Goal: Transaction & Acquisition: Purchase product/service

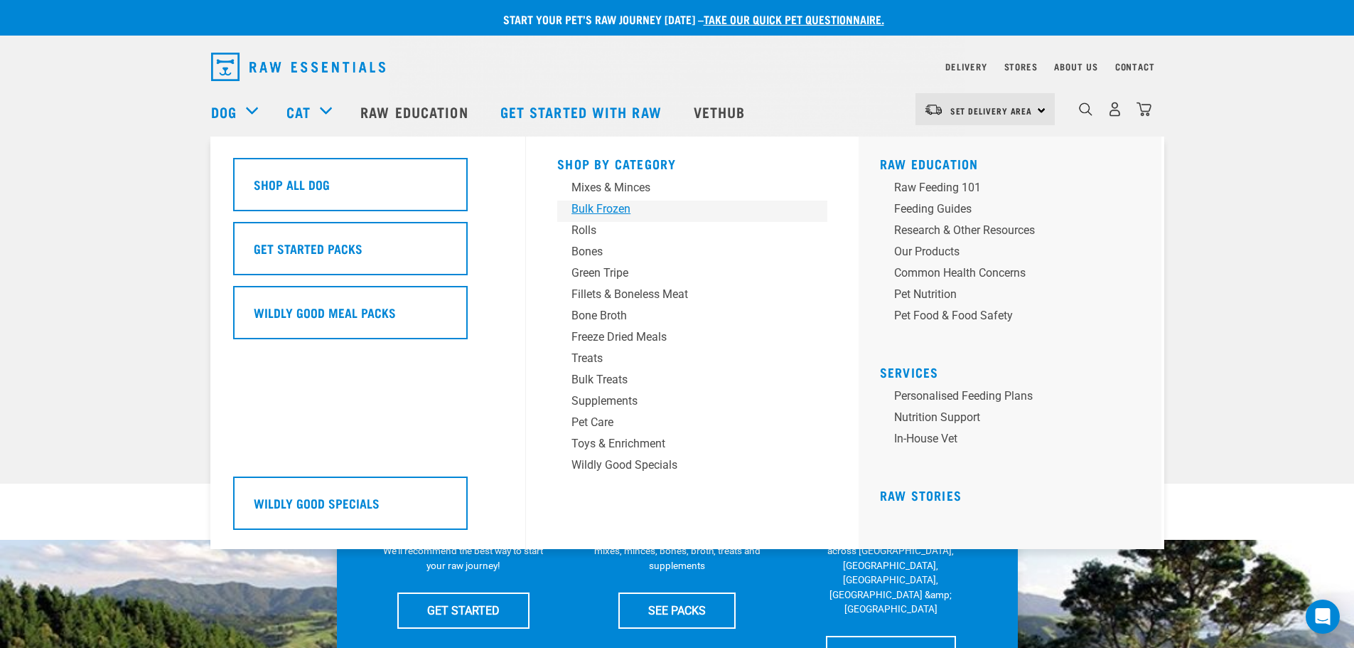
click at [577, 210] on div "Bulk Frozen" at bounding box center [683, 208] width 222 height 17
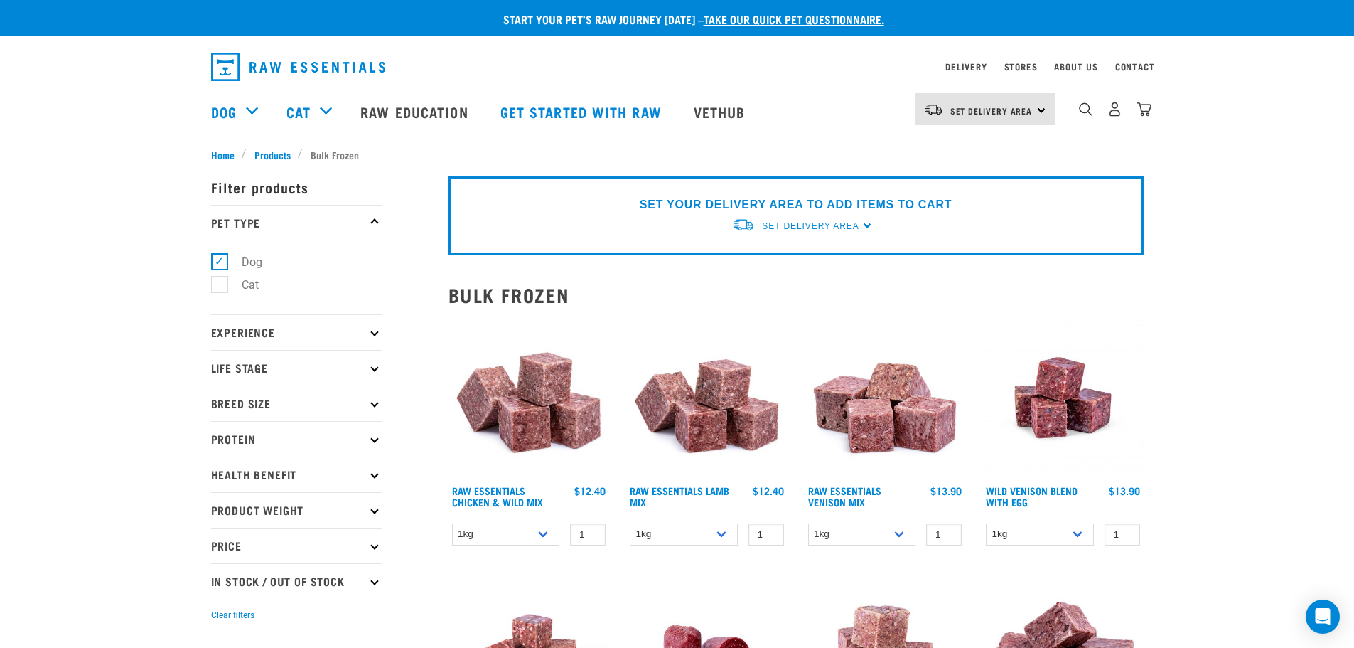
click at [1080, 126] on div "0" at bounding box center [1103, 111] width 97 height 57
click at [1084, 122] on div "0" at bounding box center [1115, 109] width 73 height 32
click at [1091, 116] on img "dropdown navigation" at bounding box center [1086, 109] width 14 height 14
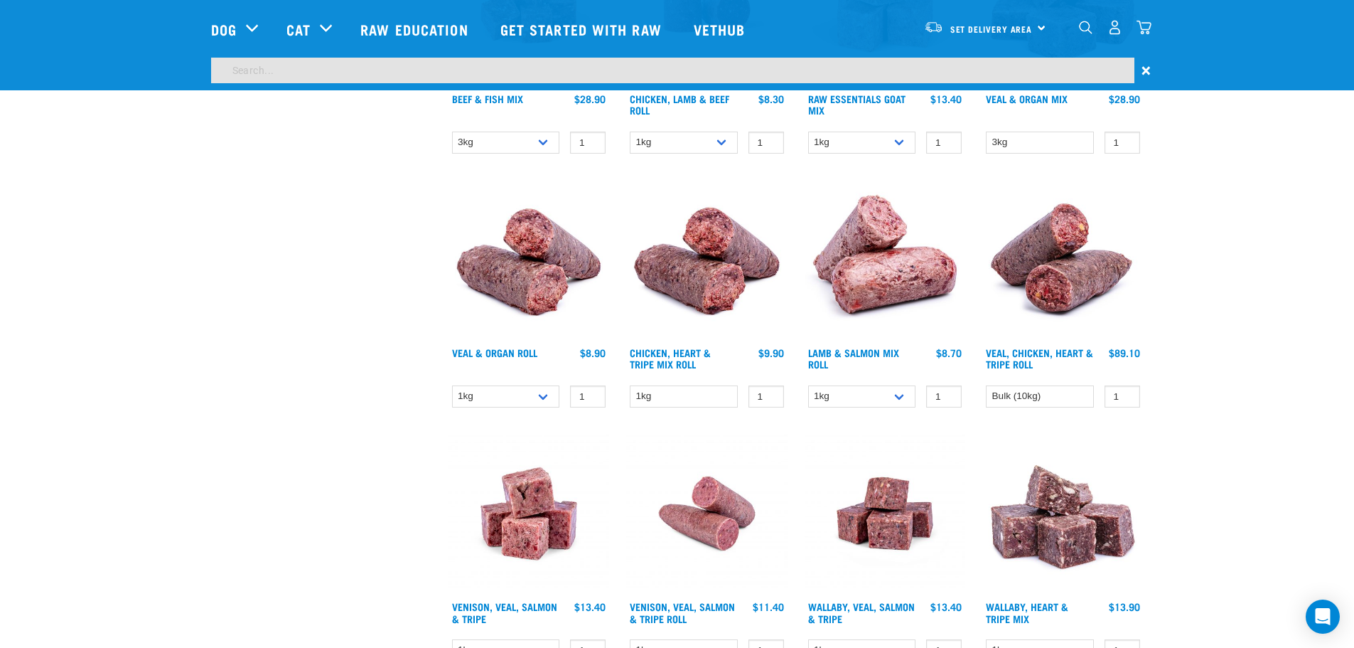
scroll to position [567, 0]
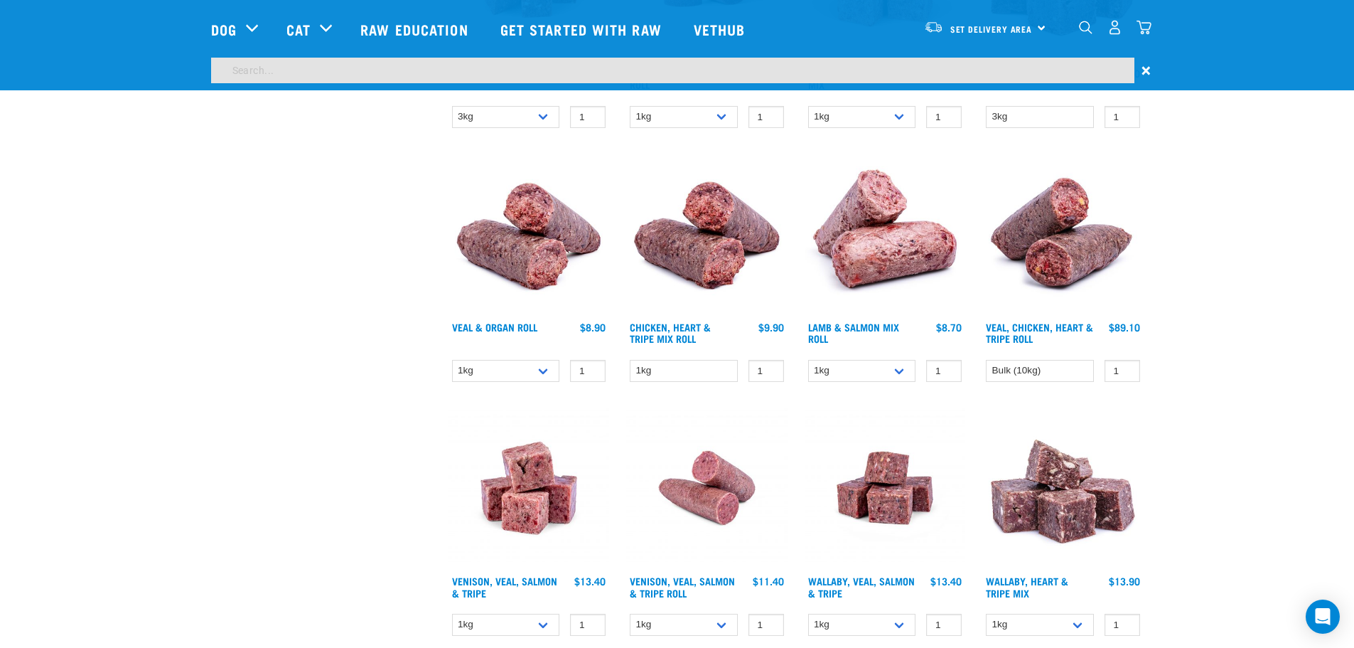
click at [605, 67] on input "search" at bounding box center [673, 71] width 924 height 26
type input "lamb and salmon"
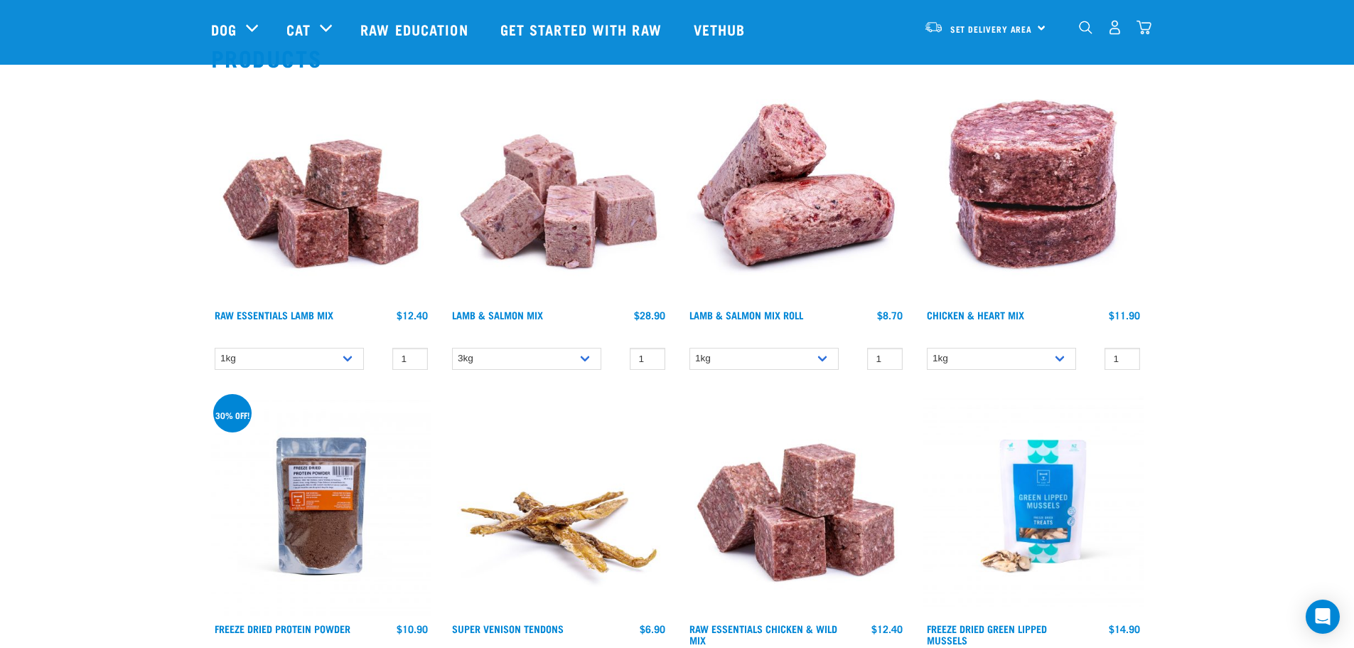
scroll to position [142, 0]
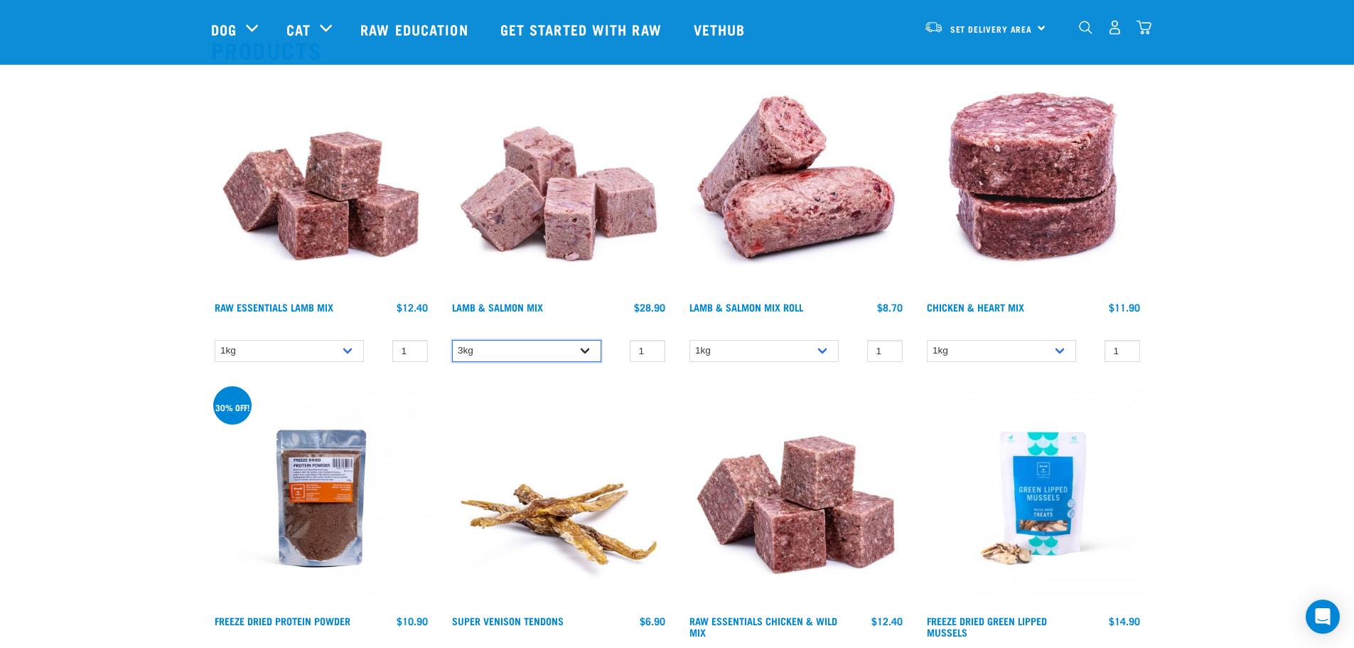
click at [528, 356] on select "3kg" at bounding box center [526, 351] width 149 height 22
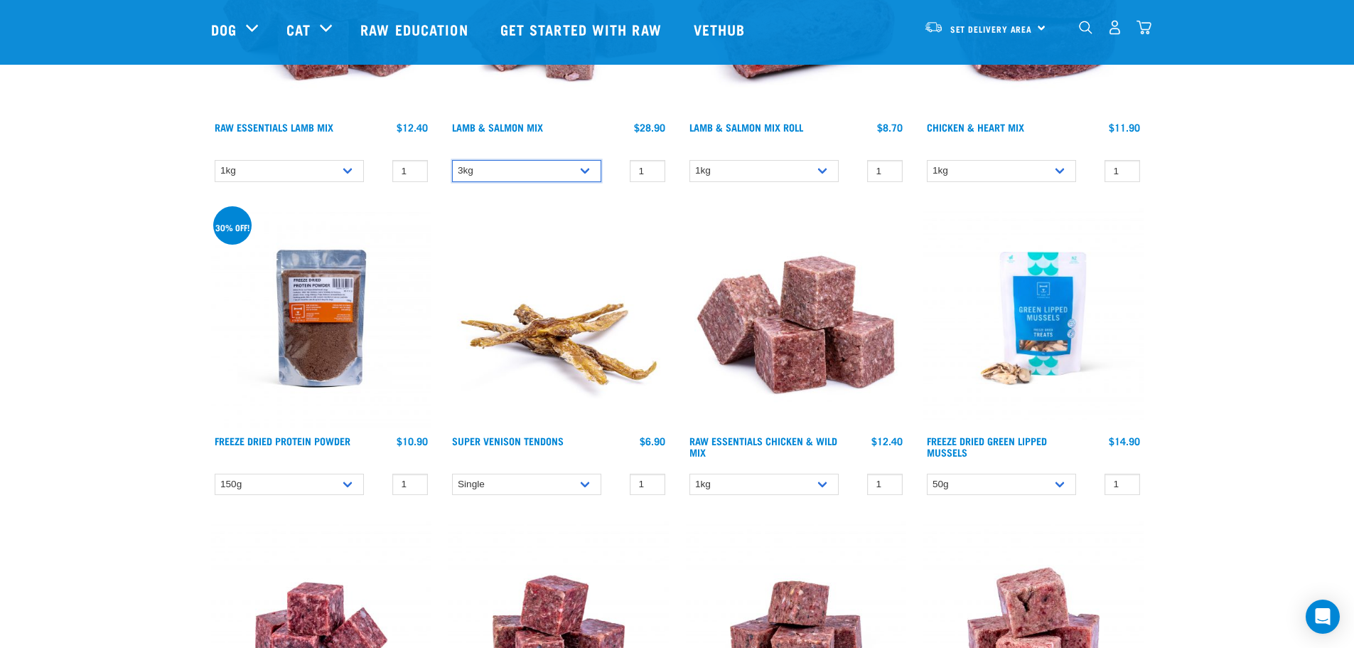
scroll to position [355, 0]
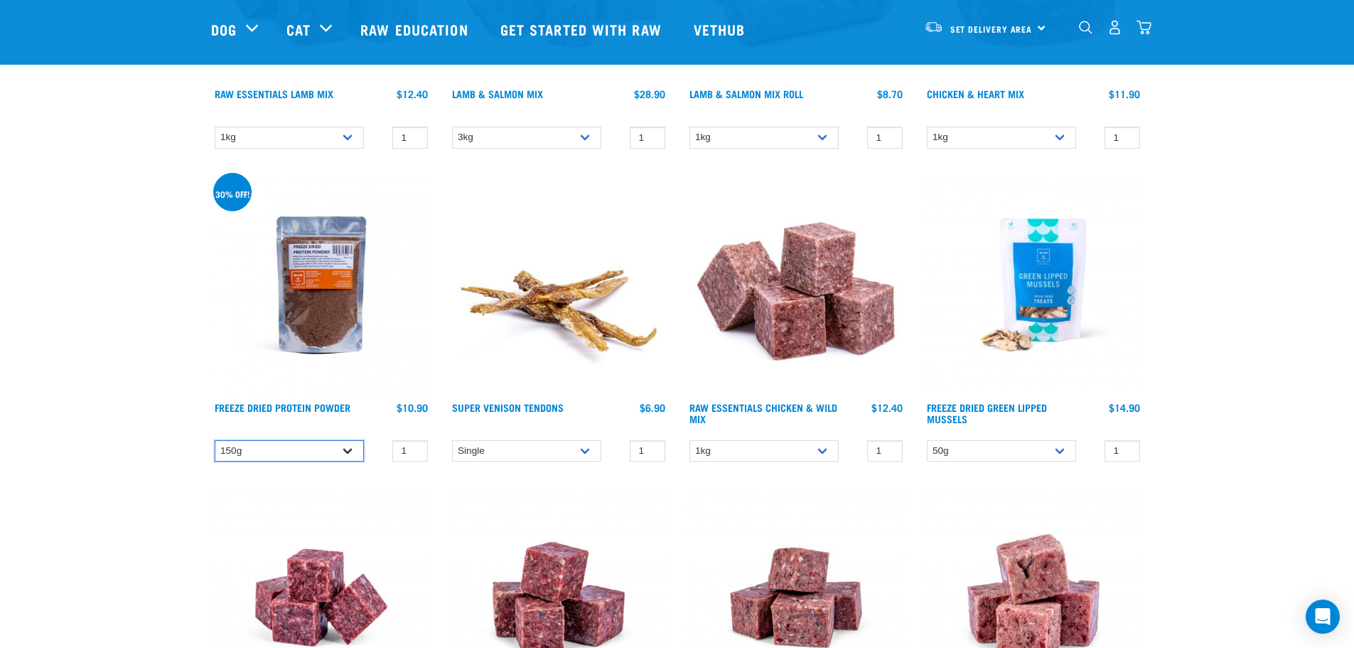
click at [292, 451] on select "150g" at bounding box center [289, 451] width 149 height 22
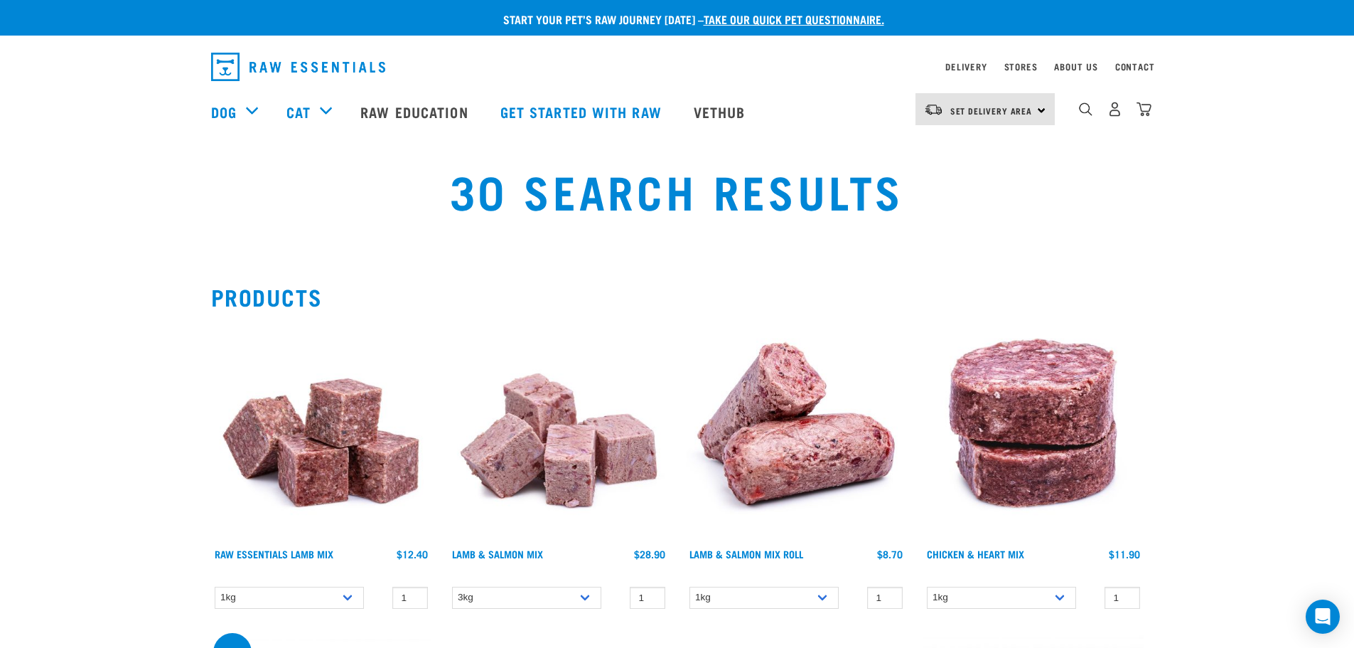
scroll to position [71, 0]
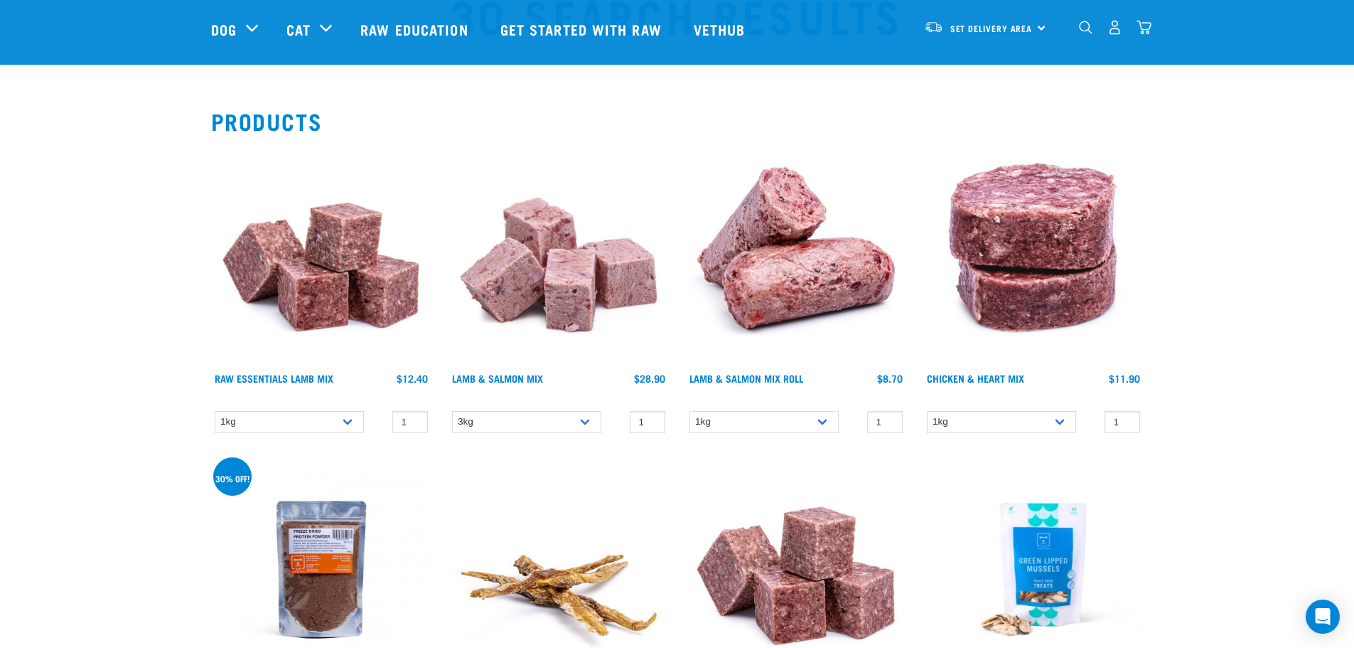
click at [540, 272] on img at bounding box center [559, 255] width 220 height 220
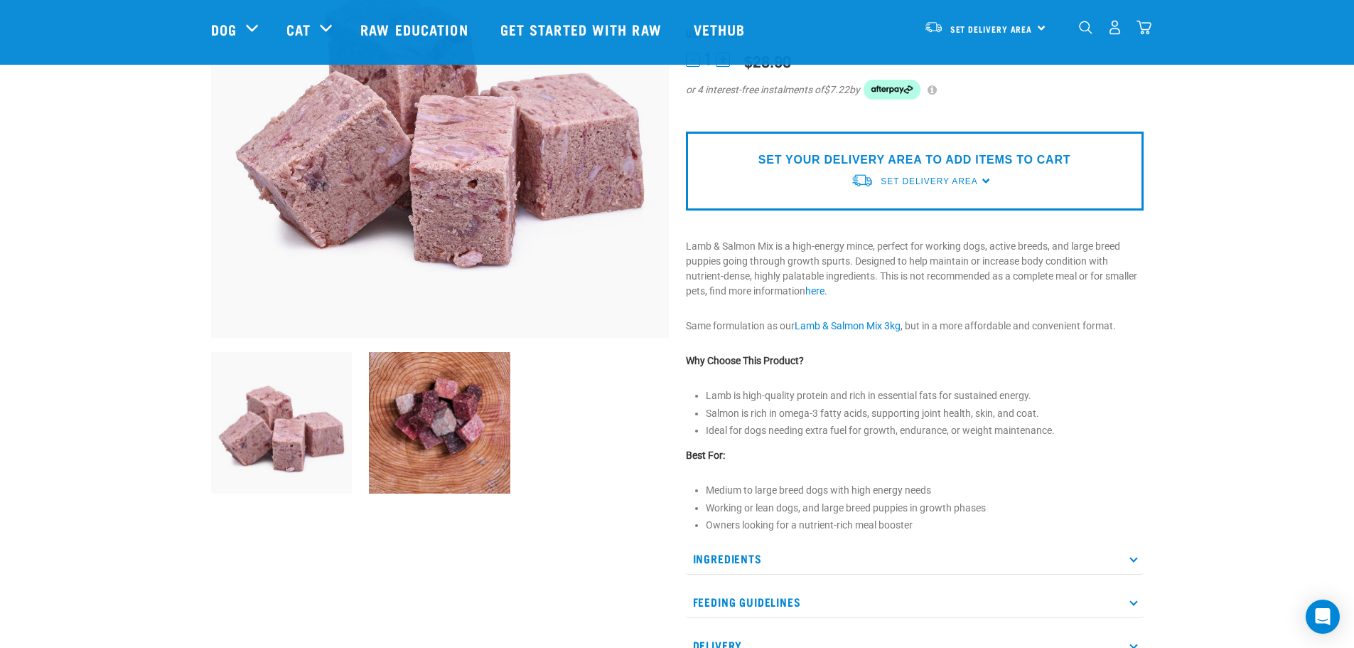
scroll to position [284, 0]
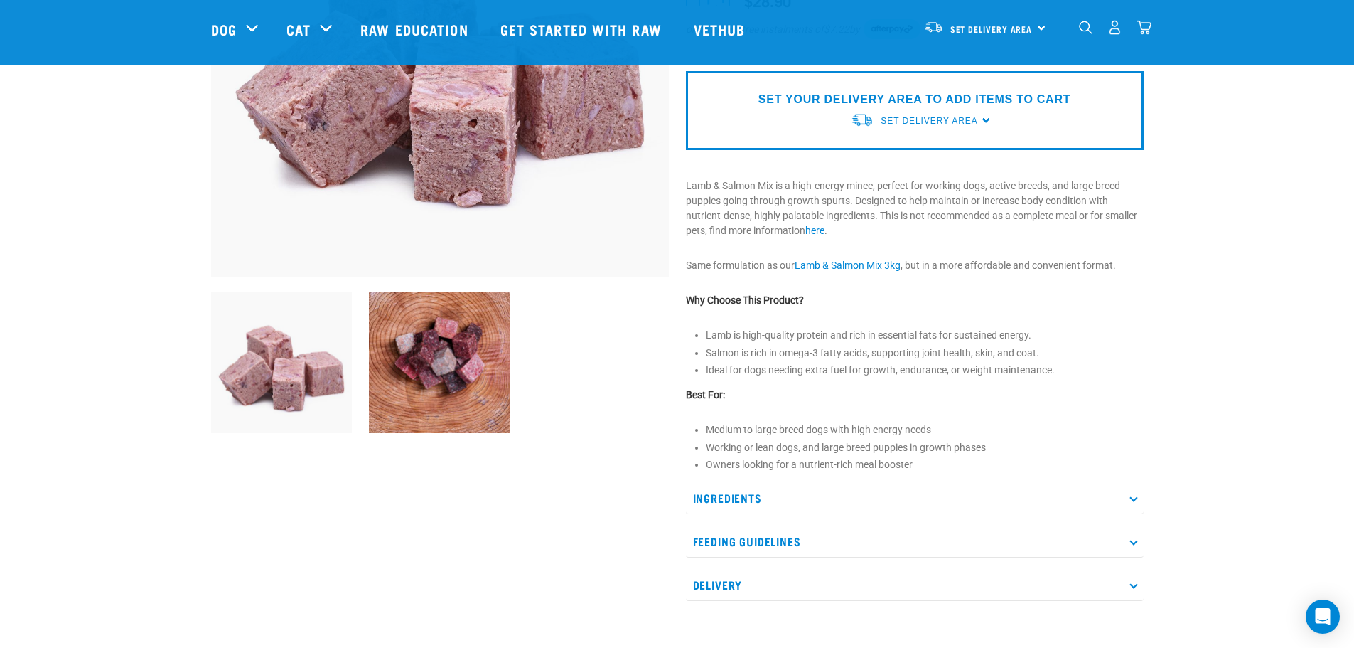
click at [406, 407] on img at bounding box center [439, 361] width 141 height 141
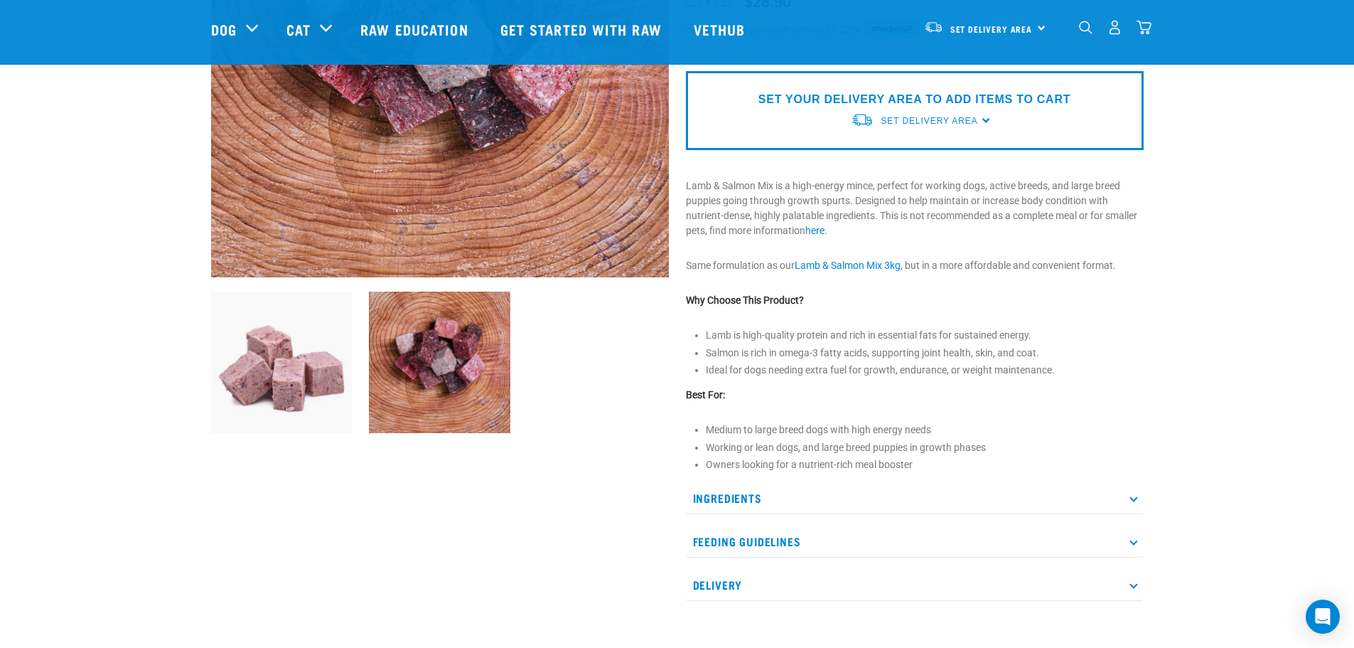
click at [328, 384] on img at bounding box center [281, 361] width 141 height 141
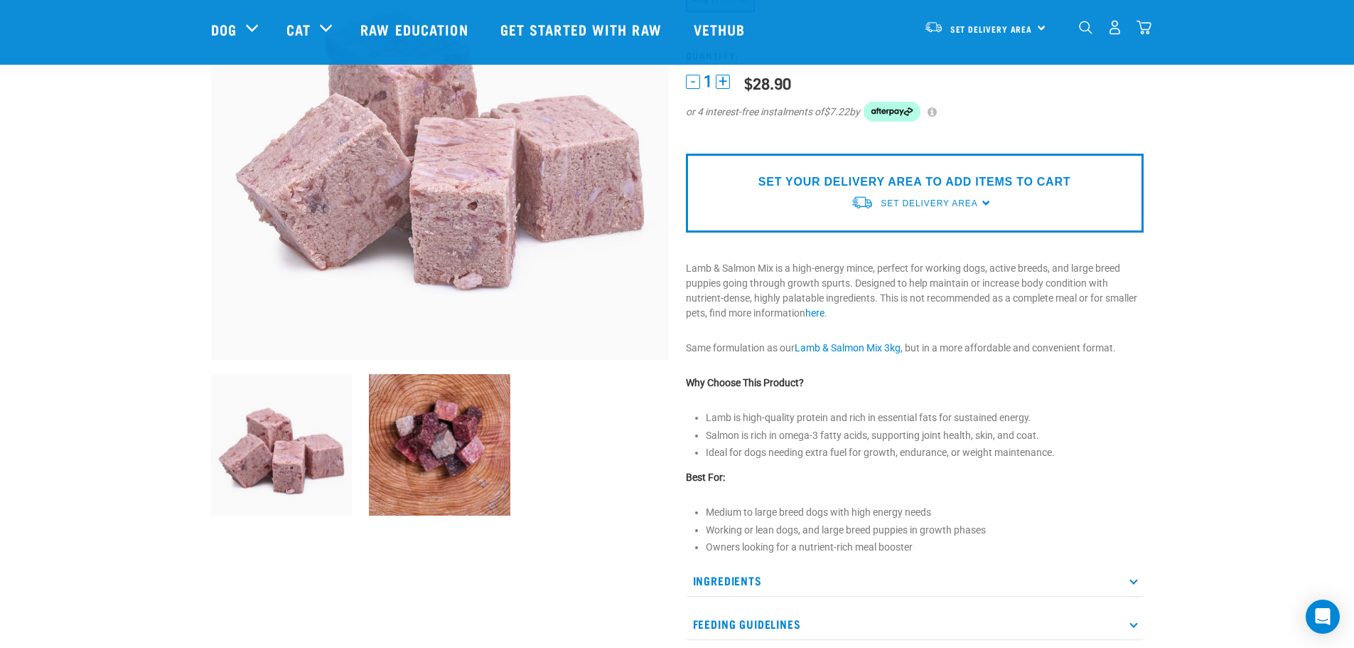
scroll to position [0, 0]
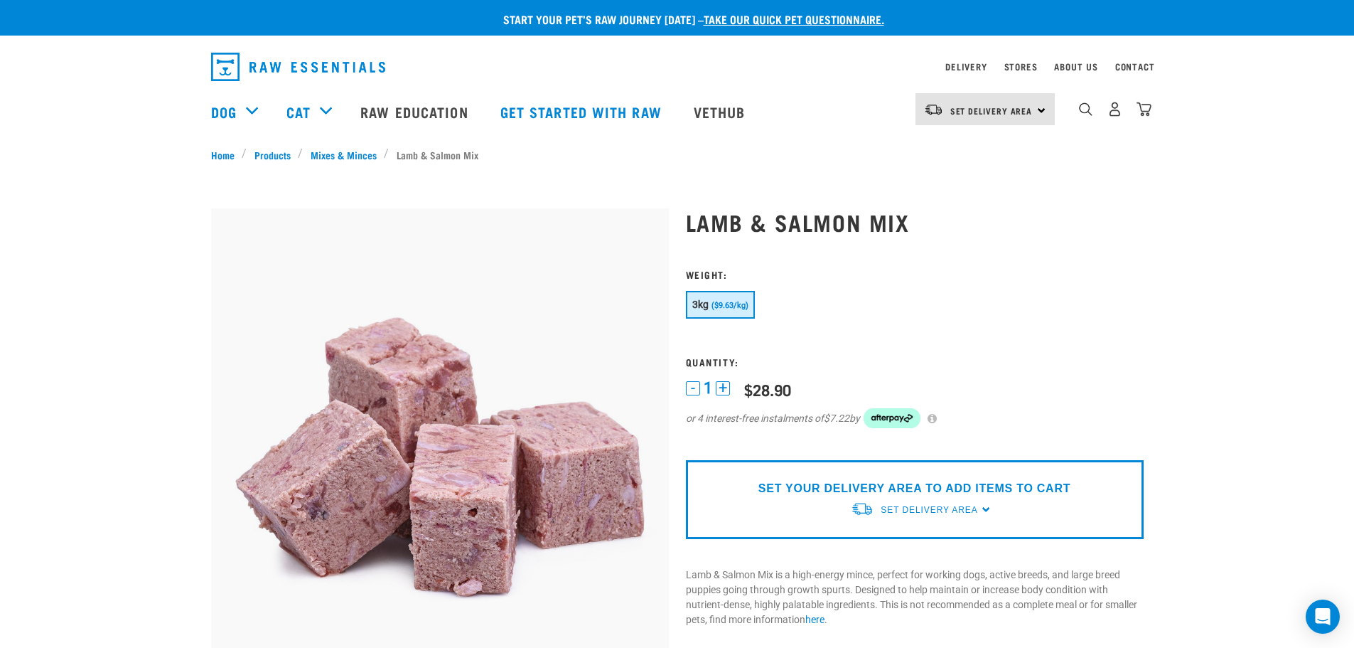
click at [548, 355] on img at bounding box center [440, 437] width 458 height 458
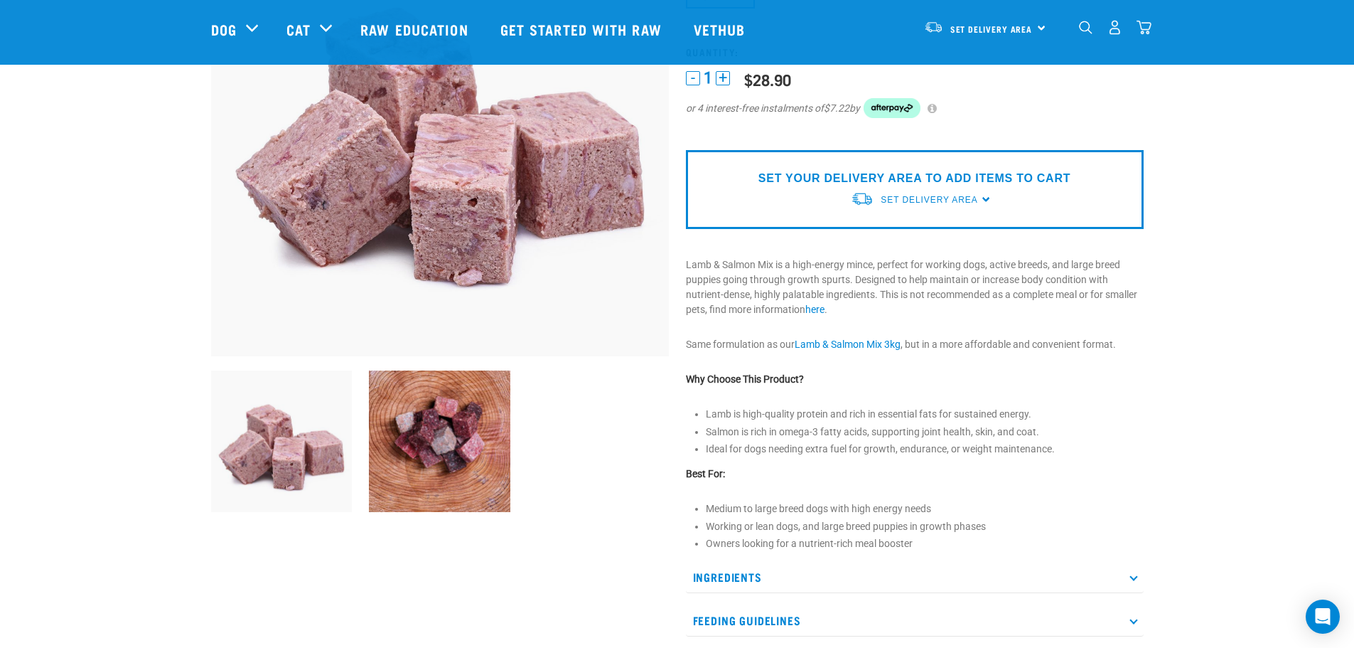
scroll to position [213, 0]
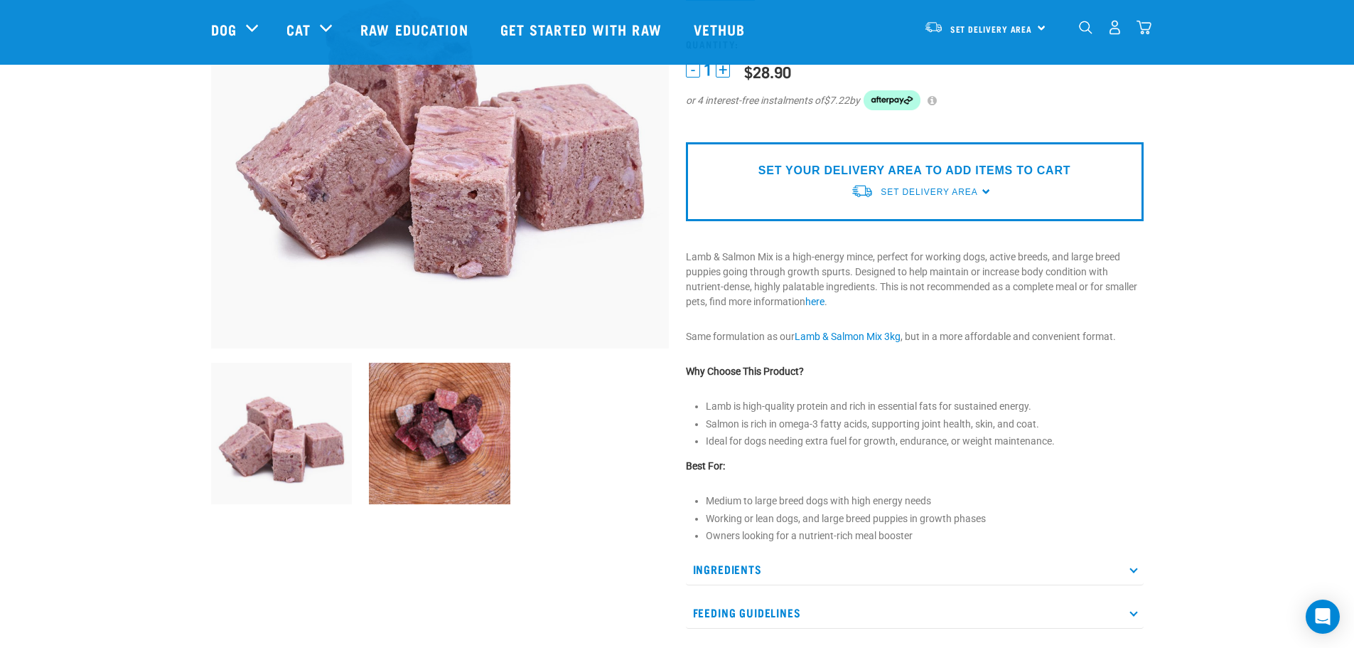
click at [312, 451] on img at bounding box center [281, 433] width 141 height 141
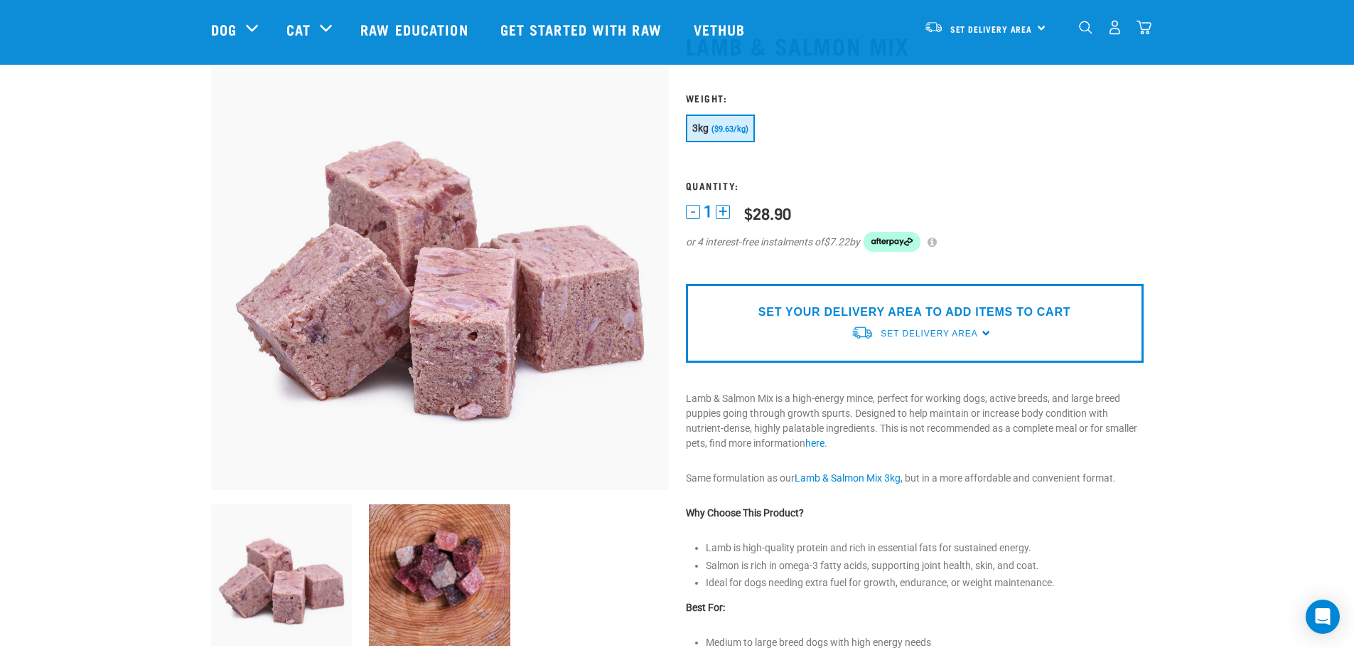
scroll to position [71, 0]
click at [387, 387] on img at bounding box center [440, 262] width 458 height 458
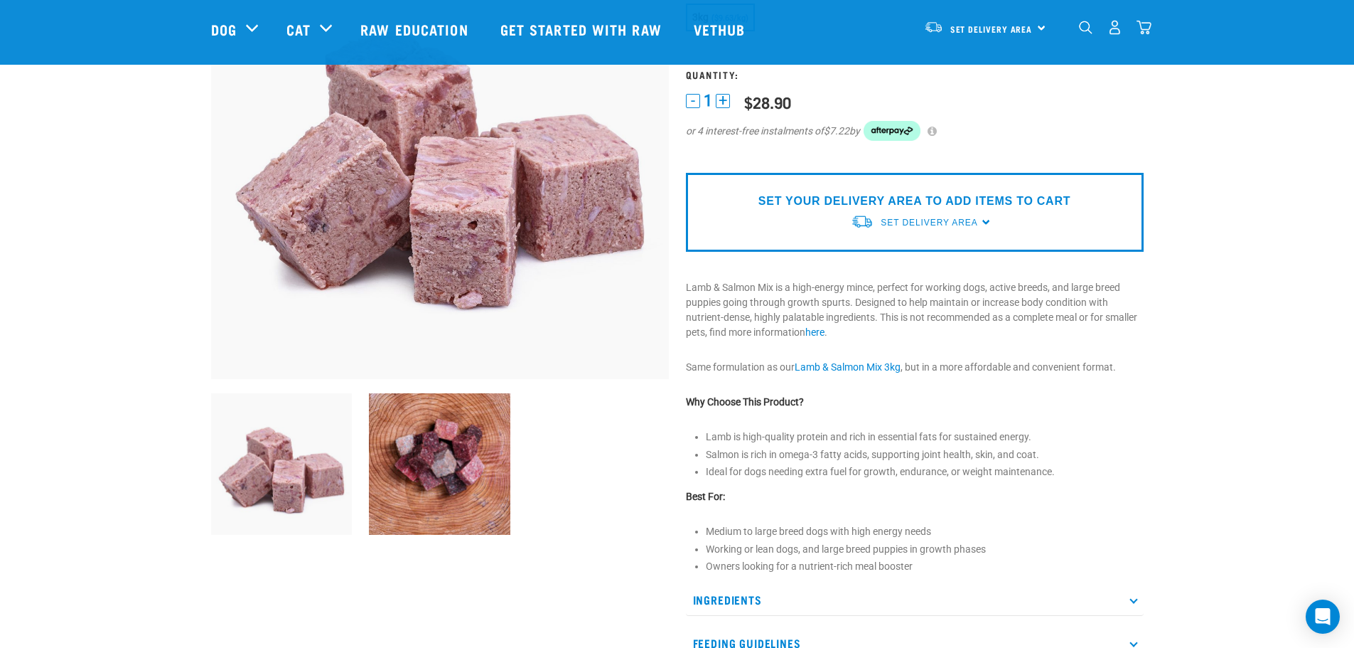
scroll to position [213, 0]
